Goal: Task Accomplishment & Management: Manage account settings

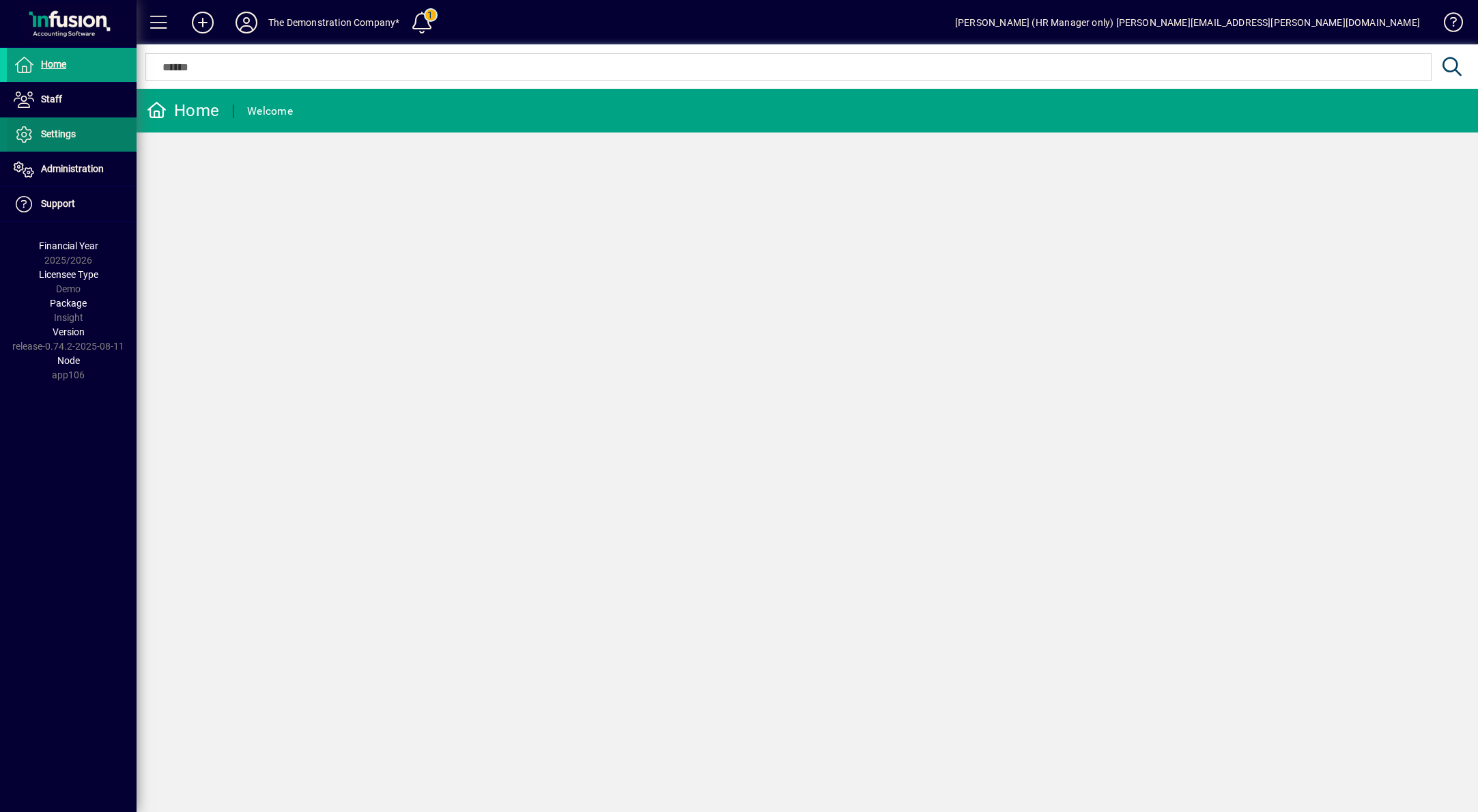
click at [54, 139] on span "Settings" at bounding box center [58, 133] width 35 height 11
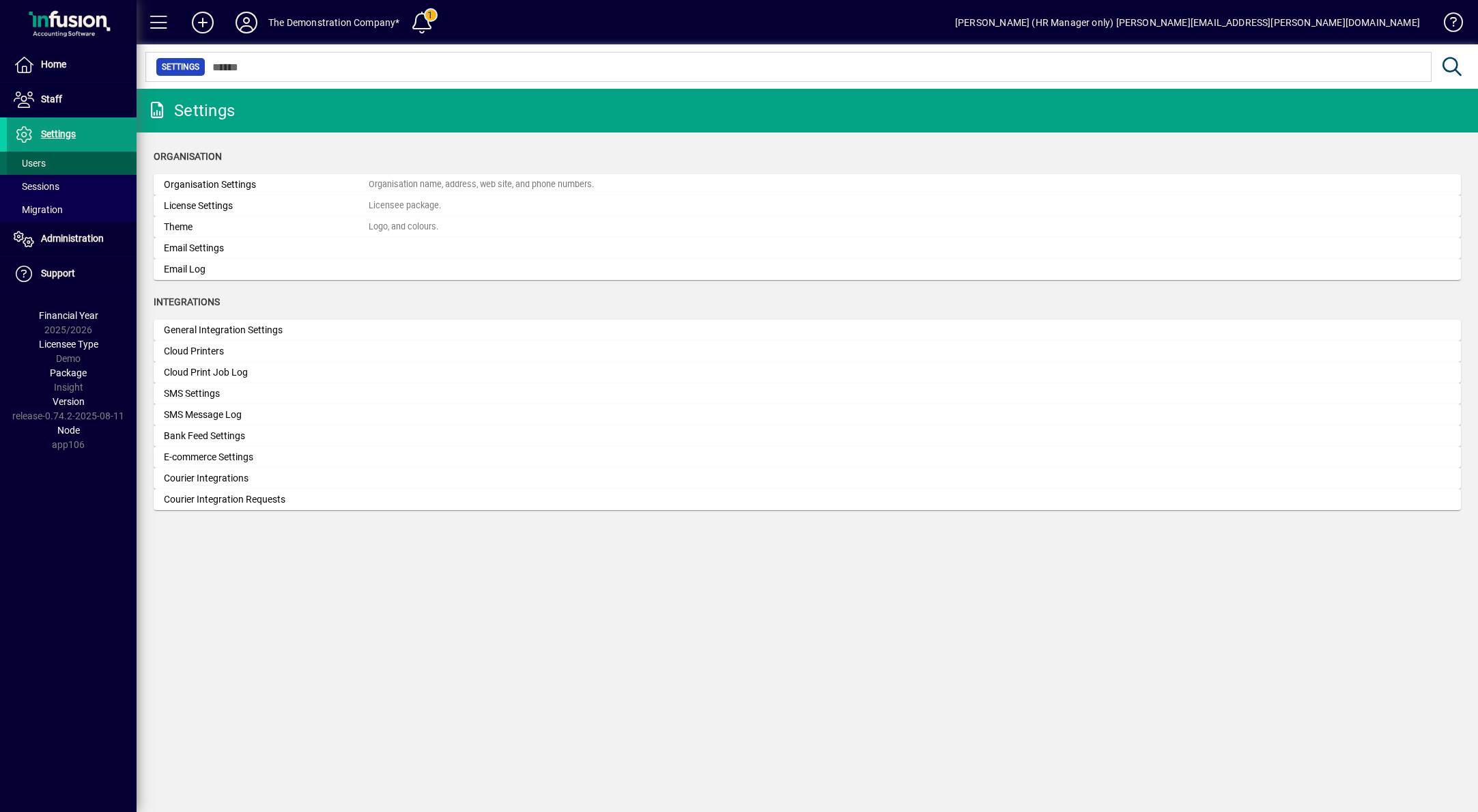
click at [50, 160] on span at bounding box center [71, 163] width 129 height 33
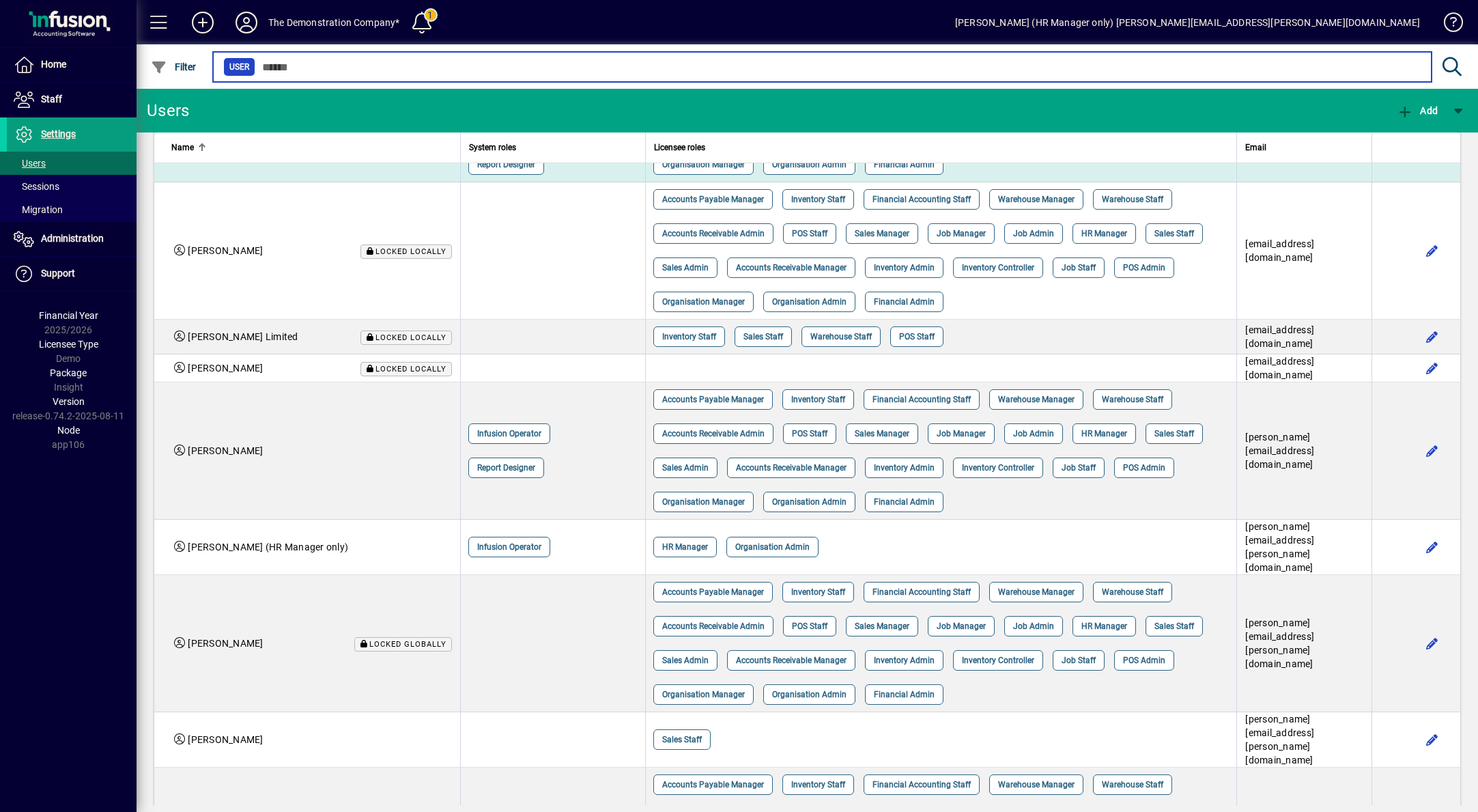
scroll to position [410, 0]
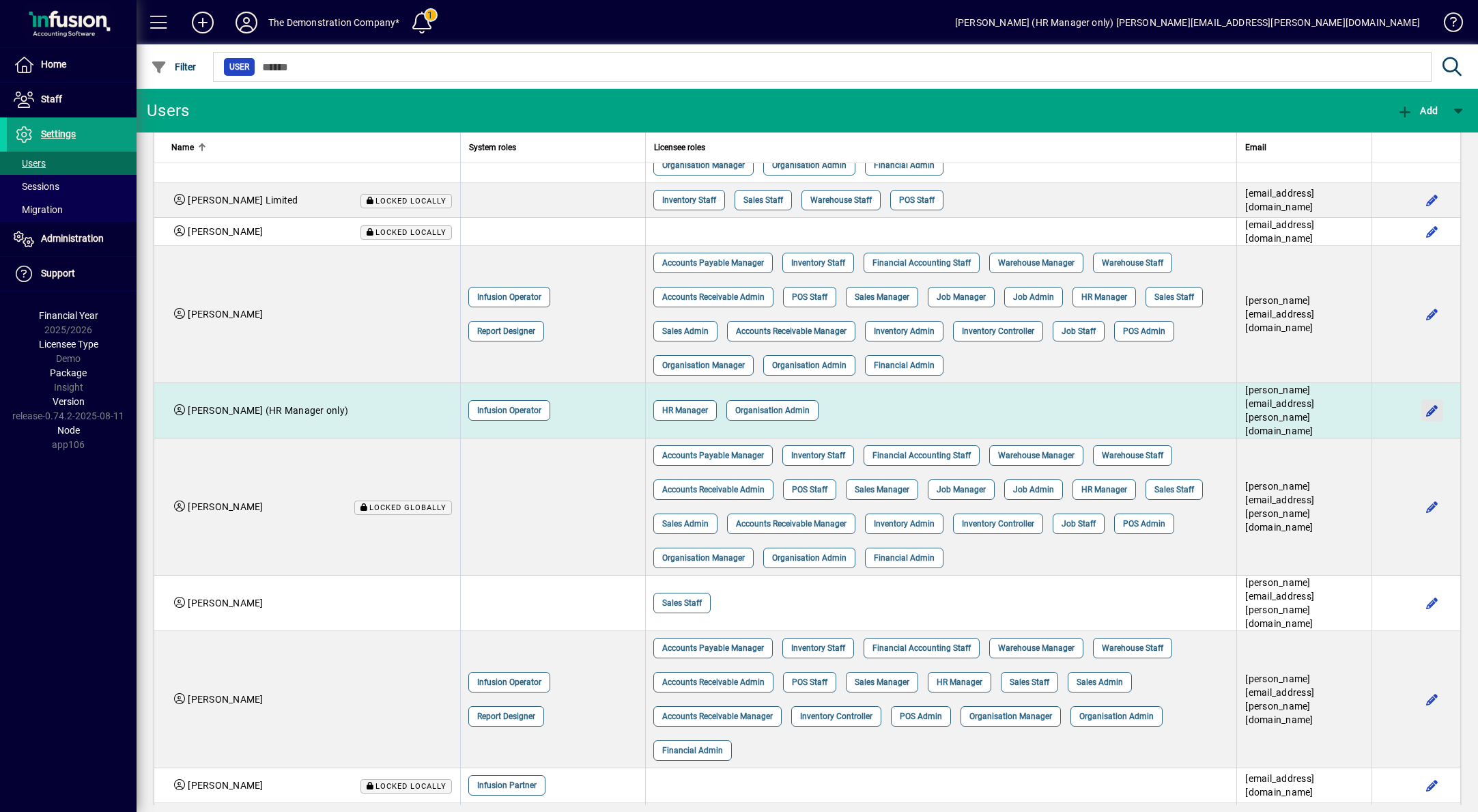
click at [1419, 426] on span "button" at bounding box center [1433, 410] width 33 height 33
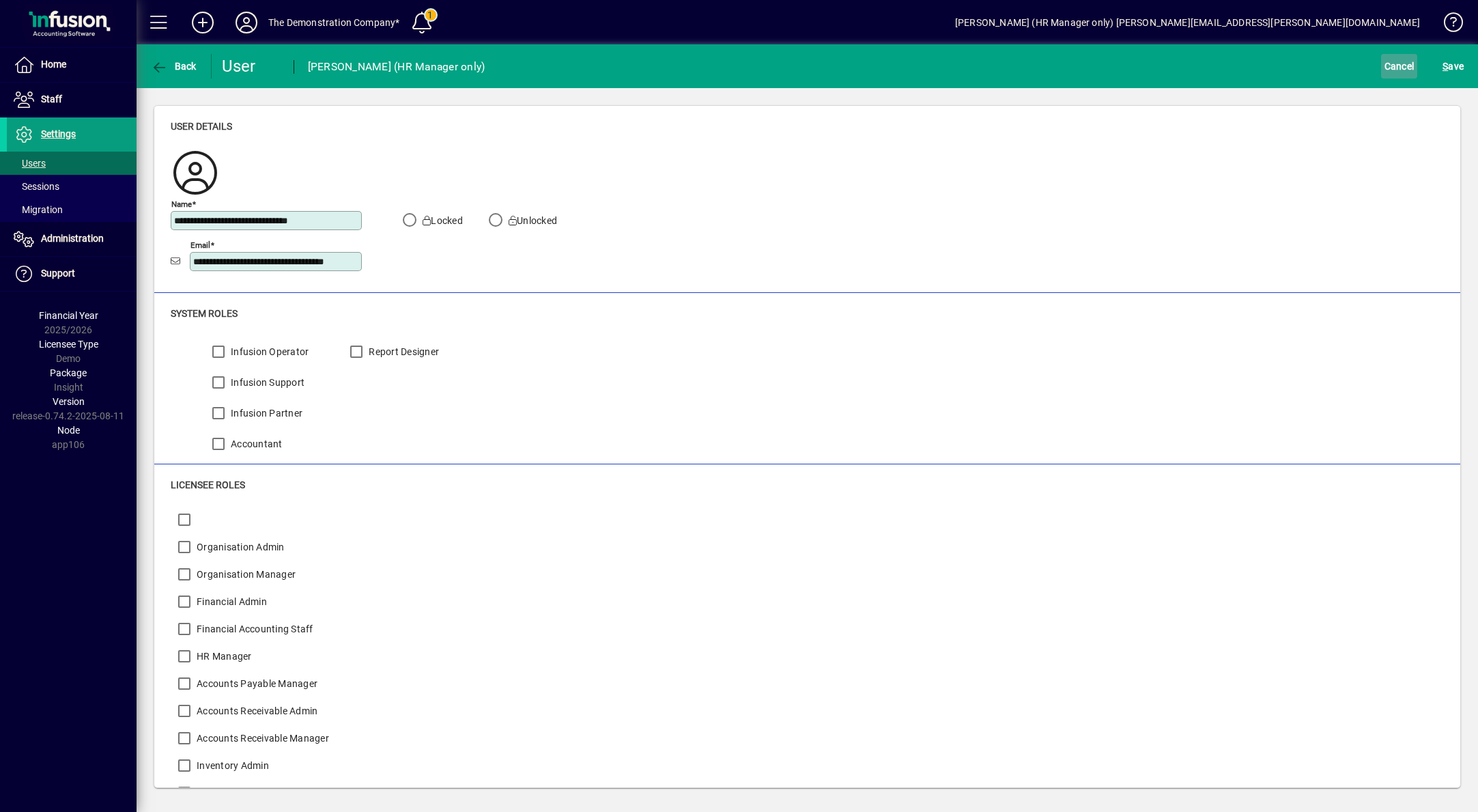
click at [1400, 68] on span "Cancel" at bounding box center [1399, 66] width 30 height 22
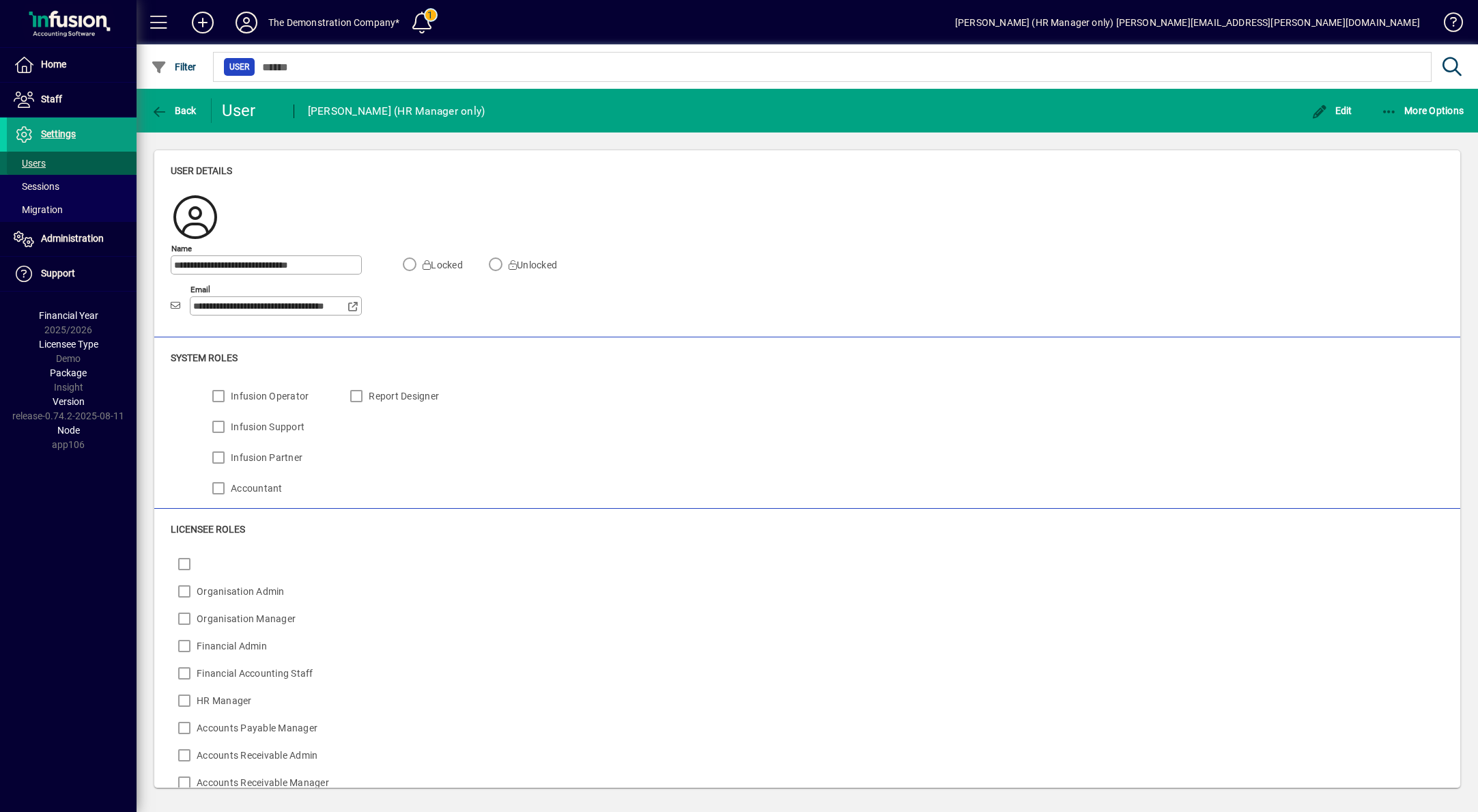
click at [37, 160] on span "Users" at bounding box center [29, 162] width 32 height 11
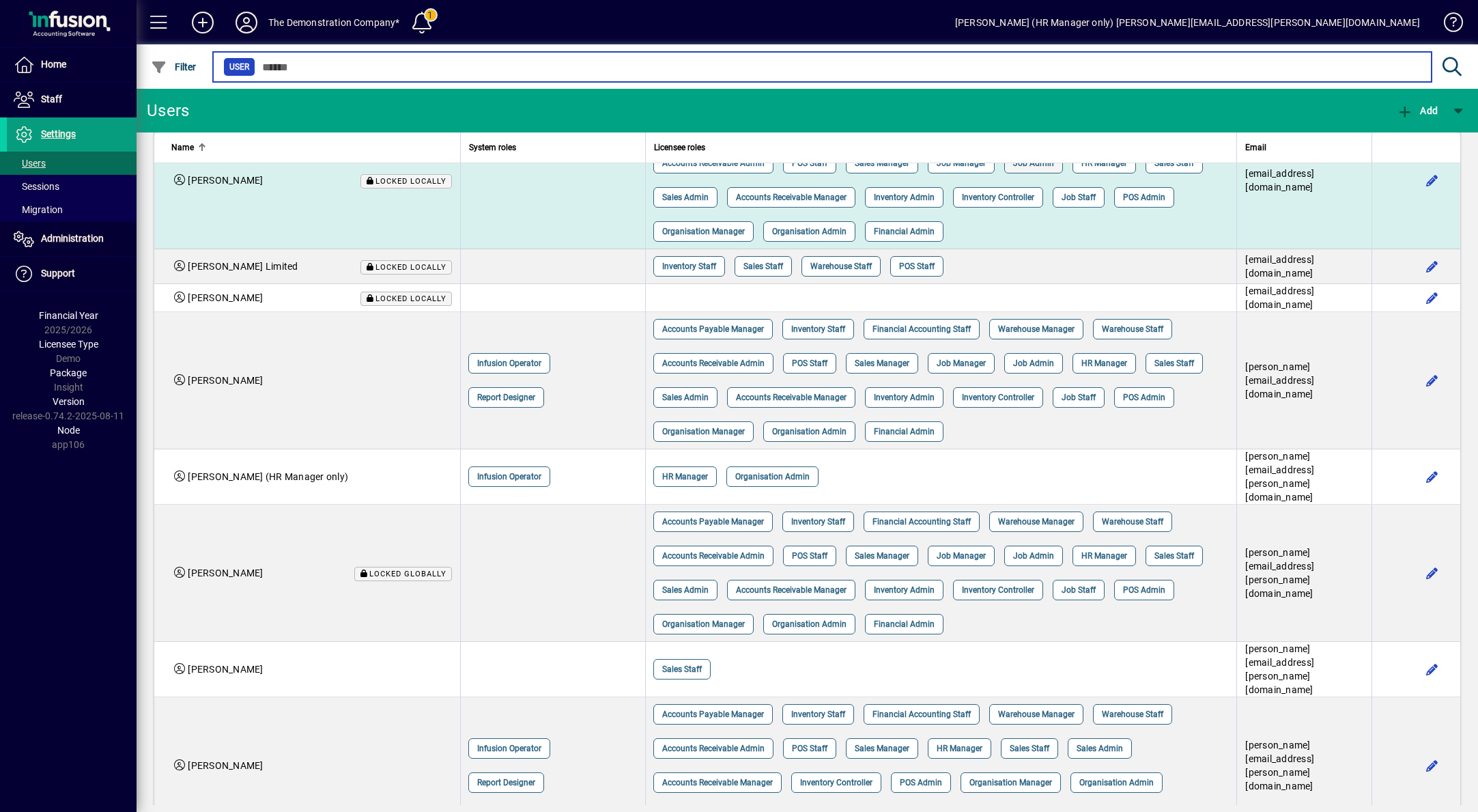
scroll to position [410, 0]
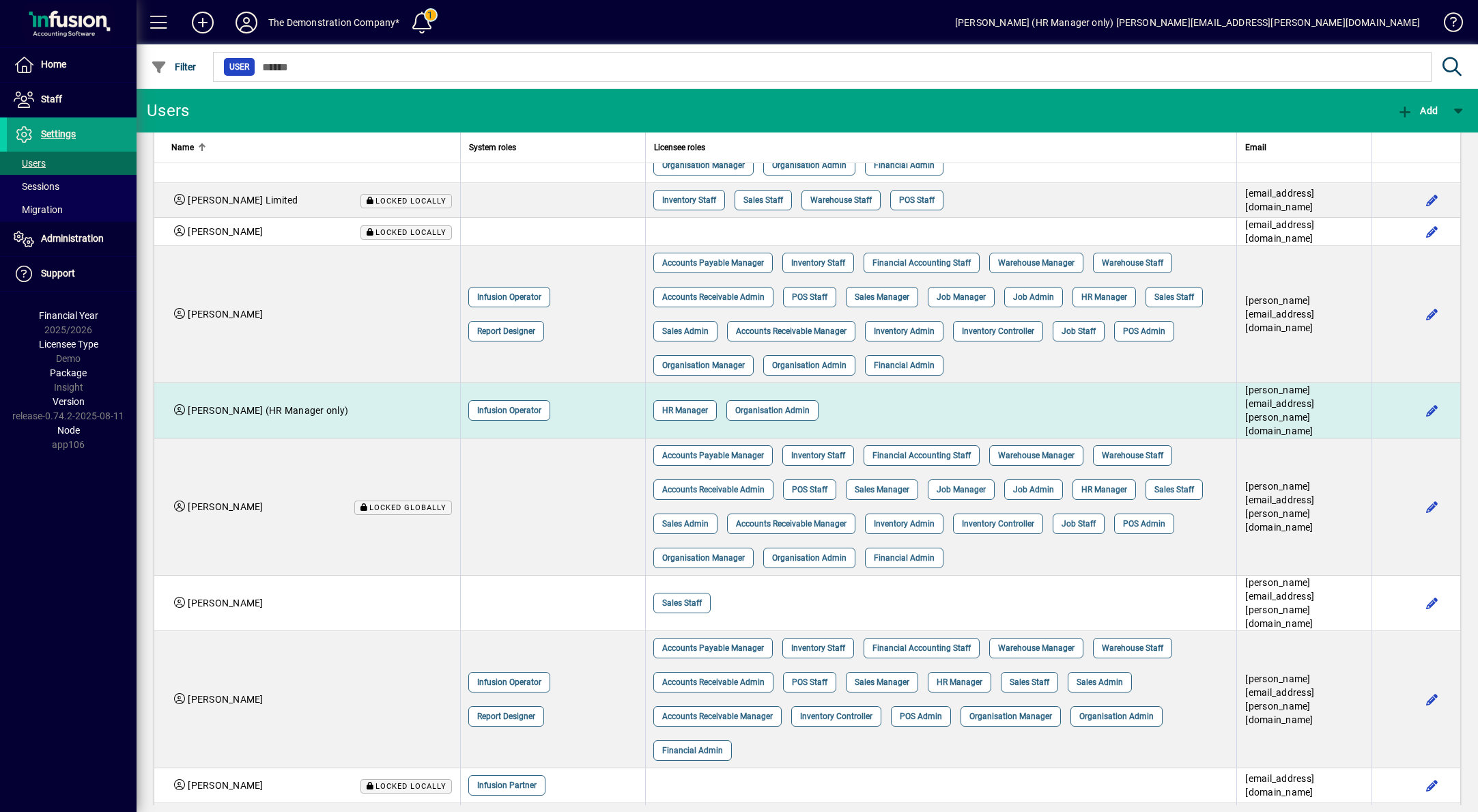
click at [1058, 427] on div "HR Manager Organisation Admin" at bounding box center [935, 410] width 574 height 34
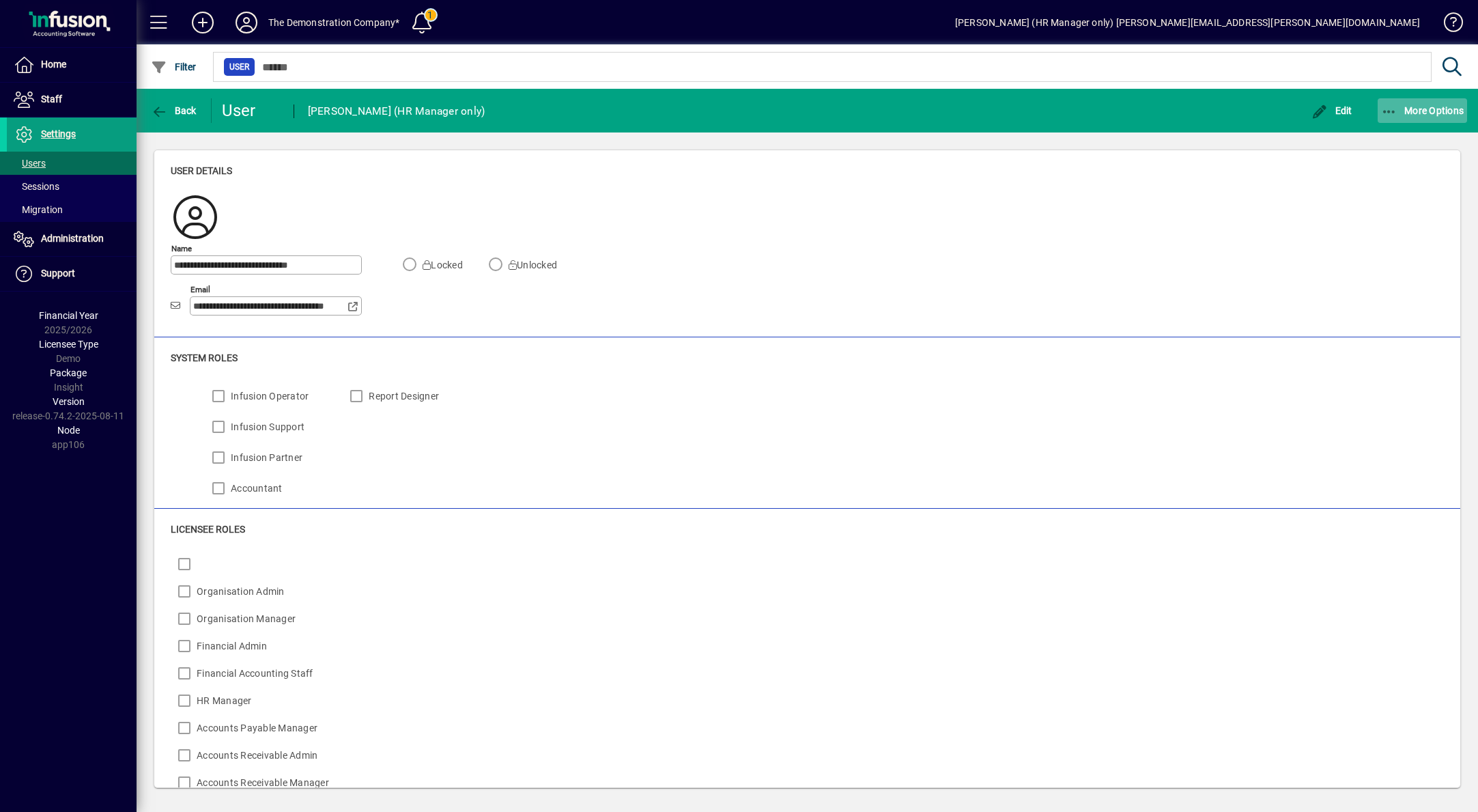
click at [1392, 112] on icon "button" at bounding box center [1390, 112] width 17 height 14
click at [1386, 139] on span "Delete" at bounding box center [1410, 140] width 115 height 16
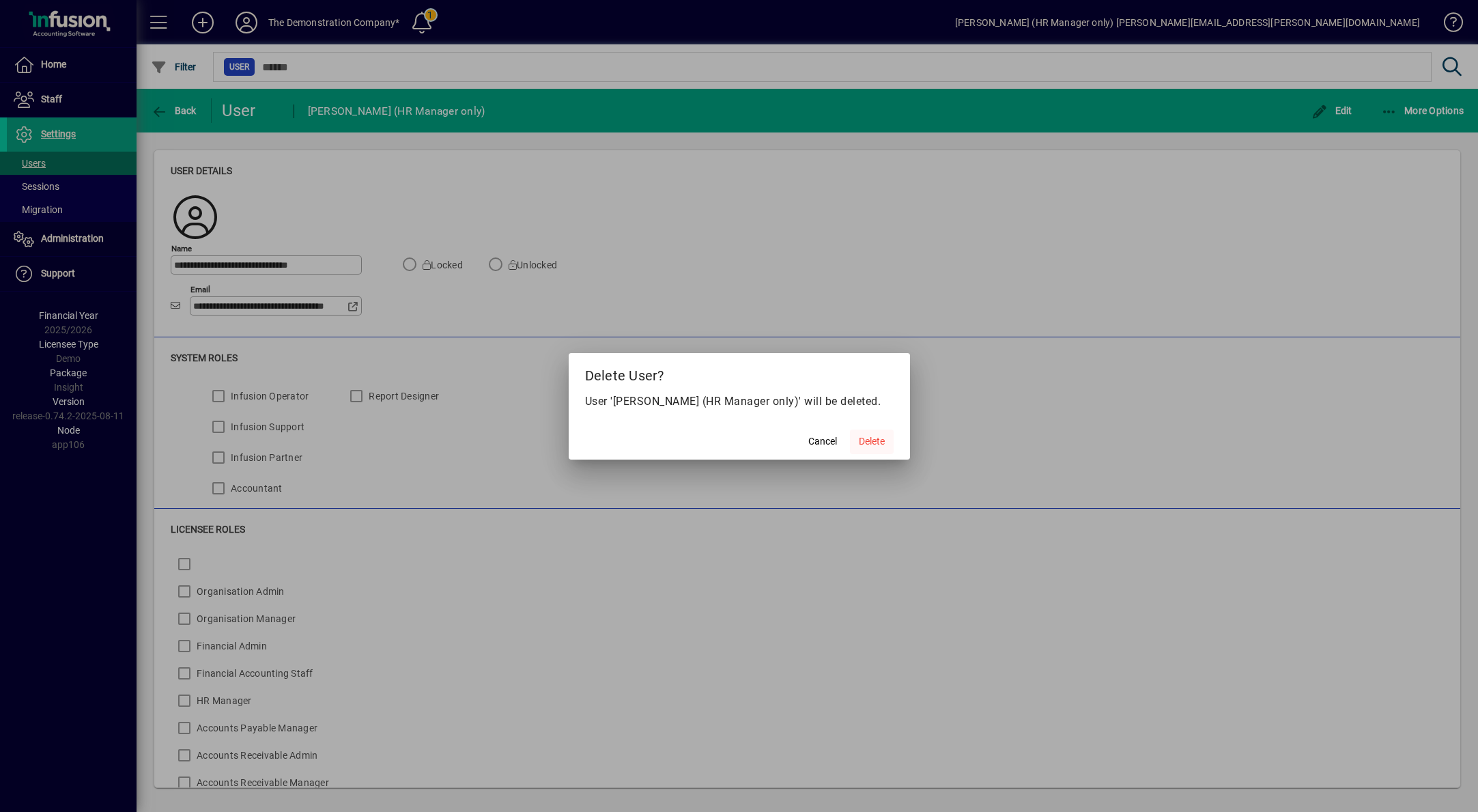
click at [880, 440] on span "Delete" at bounding box center [871, 441] width 26 height 14
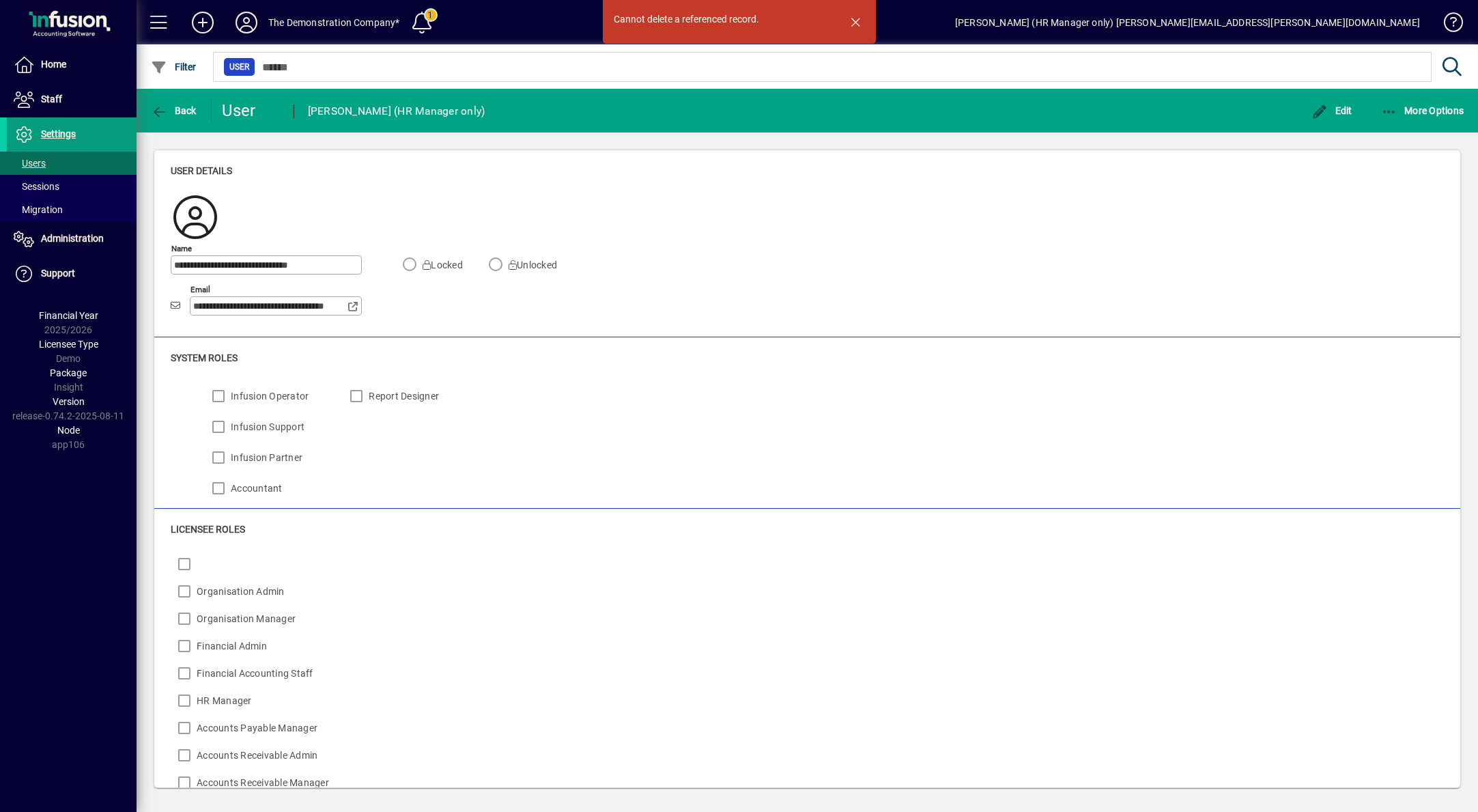
click at [247, 22] on icon at bounding box center [246, 22] width 27 height 22
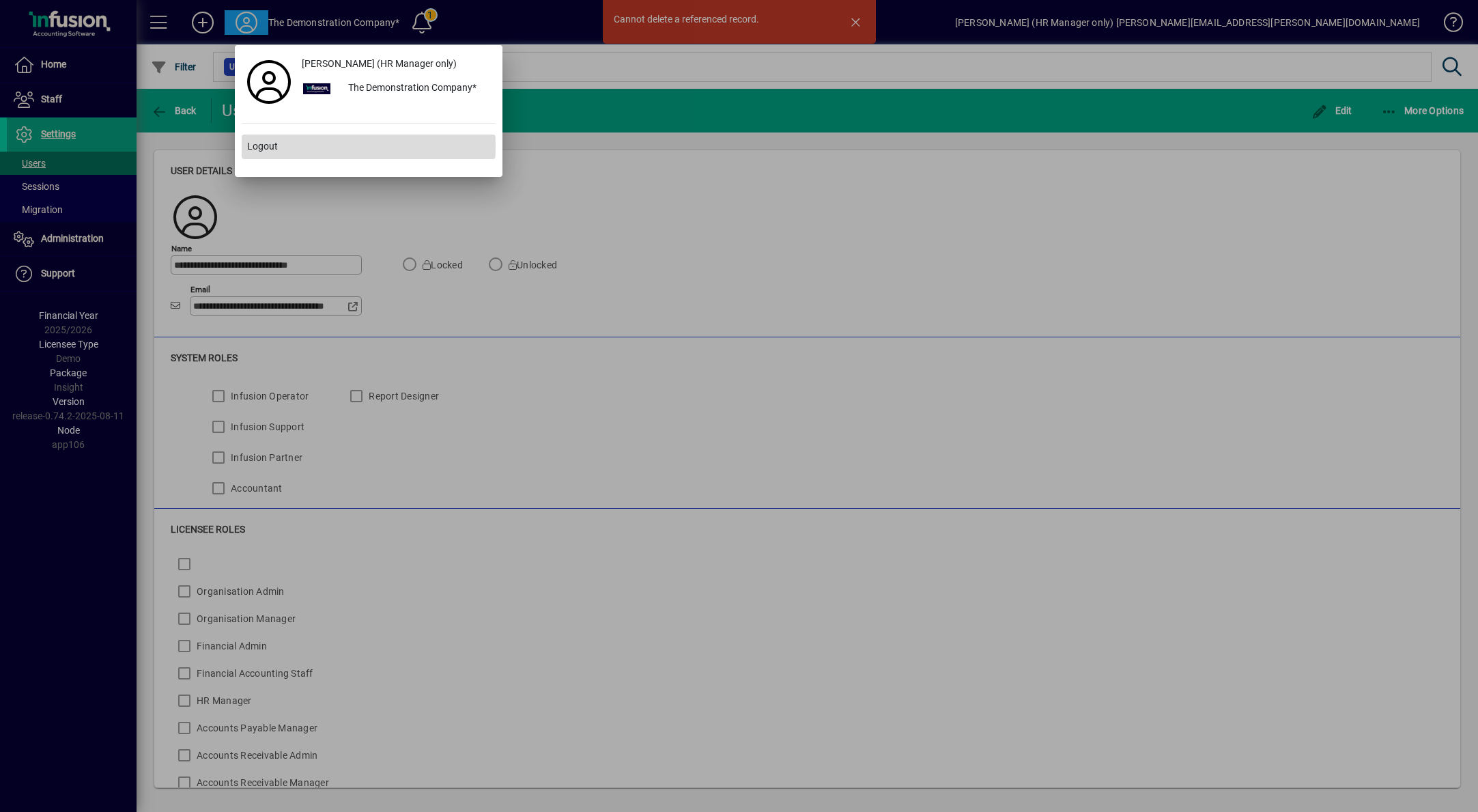
click at [259, 146] on span "Logout" at bounding box center [262, 146] width 31 height 14
